Goal: Task Accomplishment & Management: Manage account settings

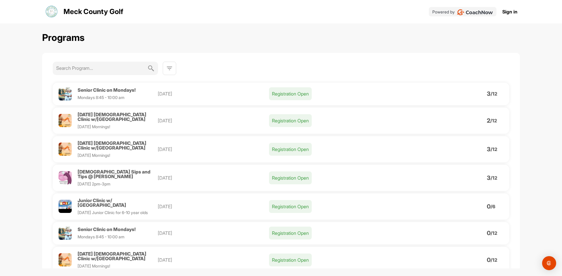
click at [292, 118] on p "Registration Open" at bounding box center [290, 120] width 43 height 13
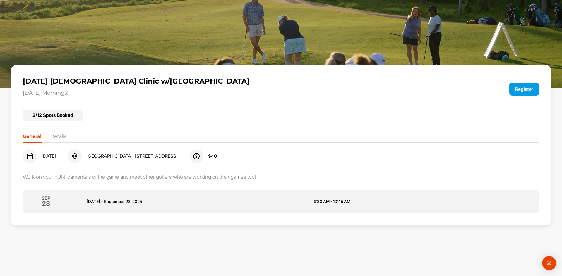
click at [59, 136] on li "Details" at bounding box center [58, 137] width 16 height 9
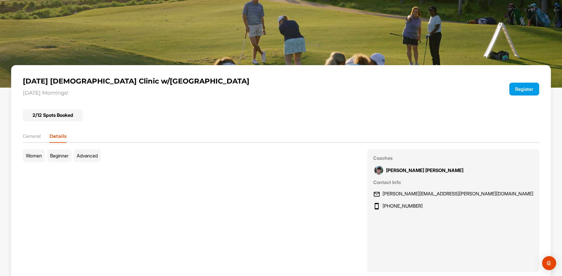
click at [33, 137] on li "General" at bounding box center [32, 137] width 18 height 9
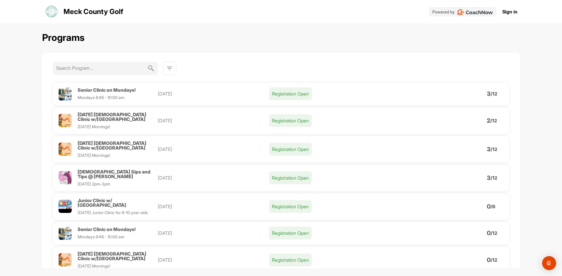
click at [515, 13] on link "Sign in" at bounding box center [509, 11] width 15 height 7
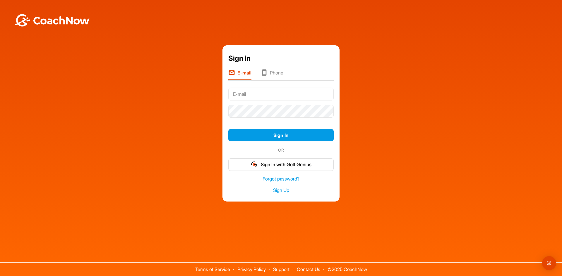
click at [268, 93] on input "text" at bounding box center [280, 94] width 105 height 13
type input "jrrobinson1211@icloud.com"
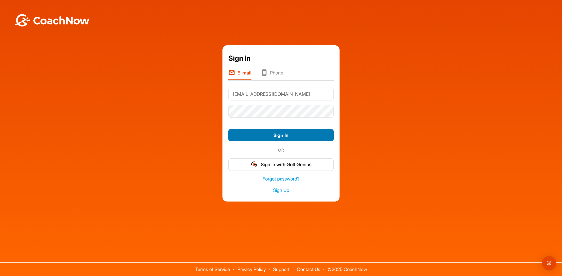
click at [296, 134] on button "Sign In" at bounding box center [280, 135] width 105 height 13
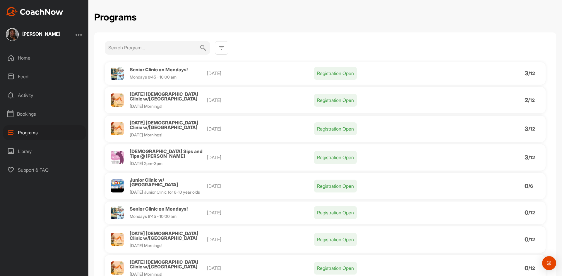
click at [175, 95] on span "[DATE] [DEMOGRAPHIC_DATA] Clinic w/[GEOGRAPHIC_DATA]" at bounding box center [164, 96] width 69 height 11
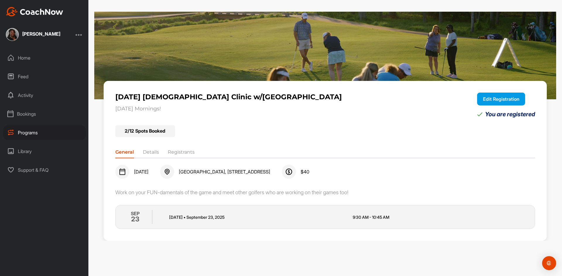
click at [188, 153] on li "Registrants" at bounding box center [181, 153] width 27 height 9
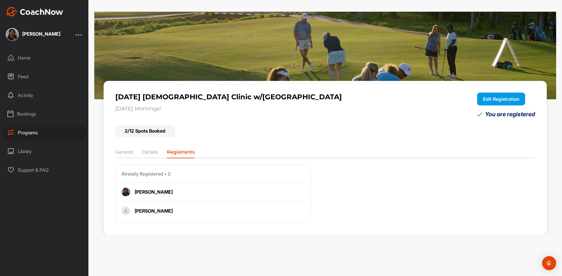
click at [508, 102] on button "Edit Registration" at bounding box center [501, 99] width 48 height 13
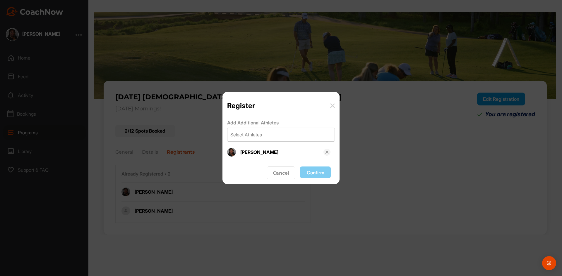
click at [276, 174] on button "Cancel" at bounding box center [280, 173] width 29 height 13
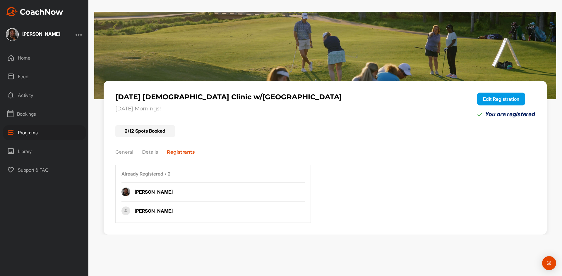
click at [500, 97] on button "Edit Registration" at bounding box center [501, 99] width 48 height 13
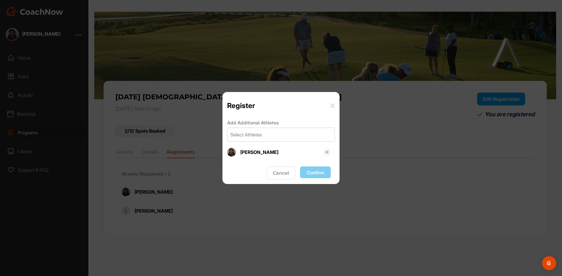
click at [326, 154] on img at bounding box center [326, 152] width 5 height 5
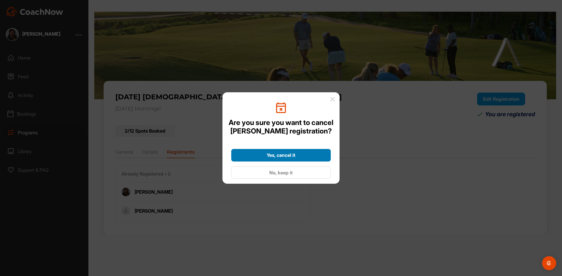
click at [272, 158] on span "Yes, cancel it" at bounding box center [280, 155] width 29 height 6
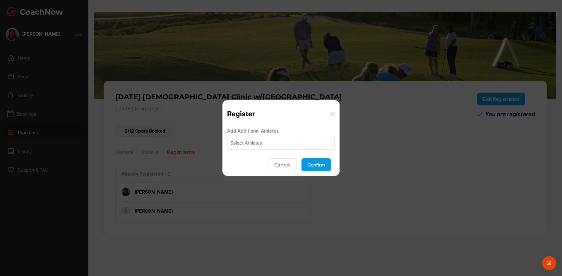
click at [315, 163] on button "Confirm" at bounding box center [315, 165] width 29 height 13
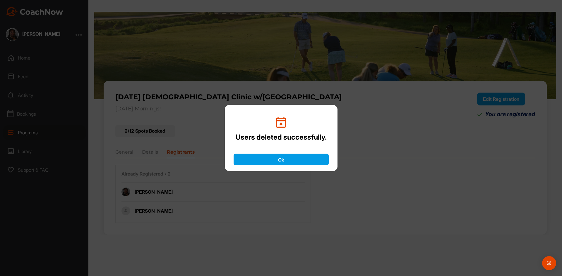
click at [283, 159] on button "Ok" at bounding box center [280, 160] width 95 height 12
